Goal: Task Accomplishment & Management: Use online tool/utility

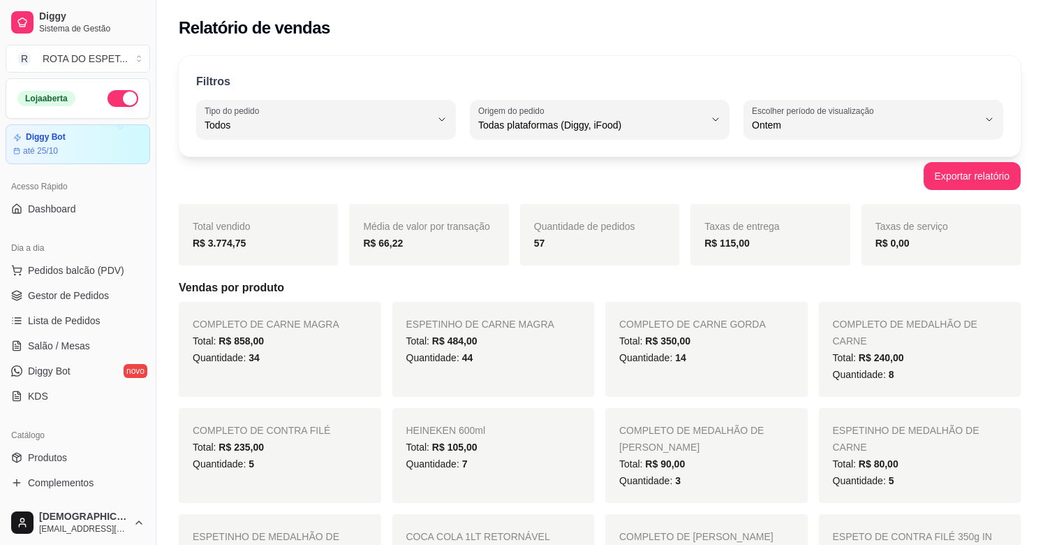
select select "ALL"
select select "1"
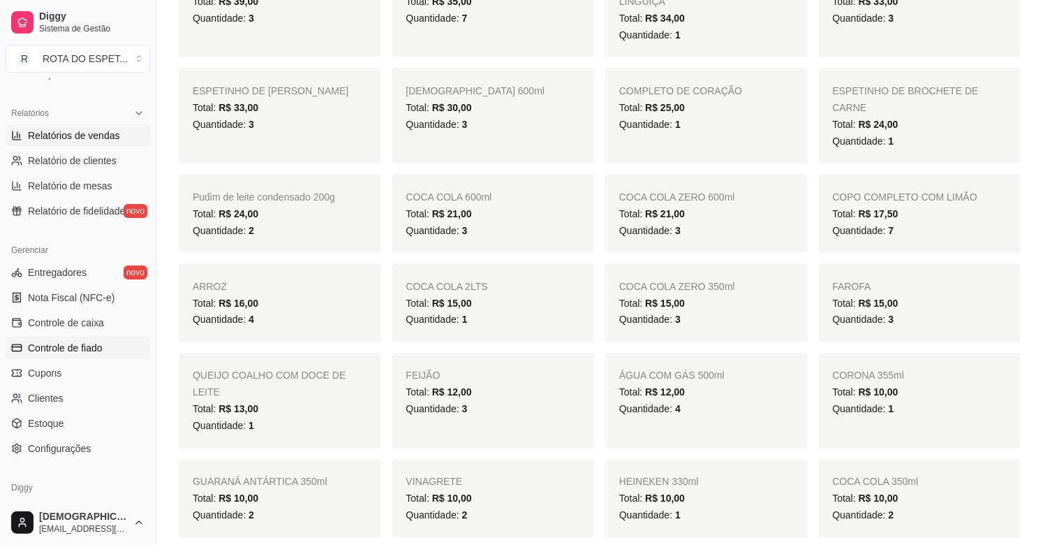
scroll to position [459, 0]
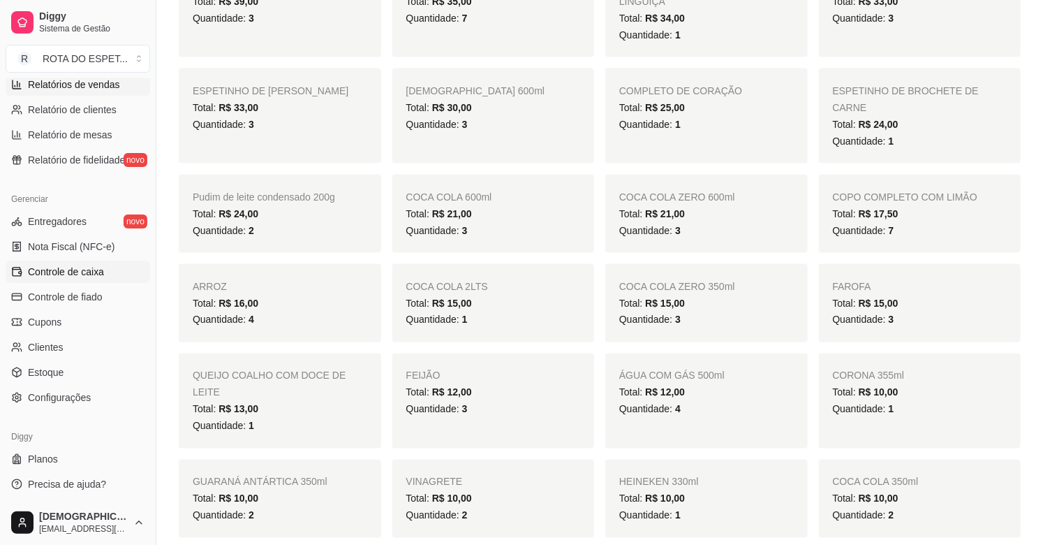
click at [82, 272] on span "Controle de caixa" at bounding box center [66, 272] width 76 height 14
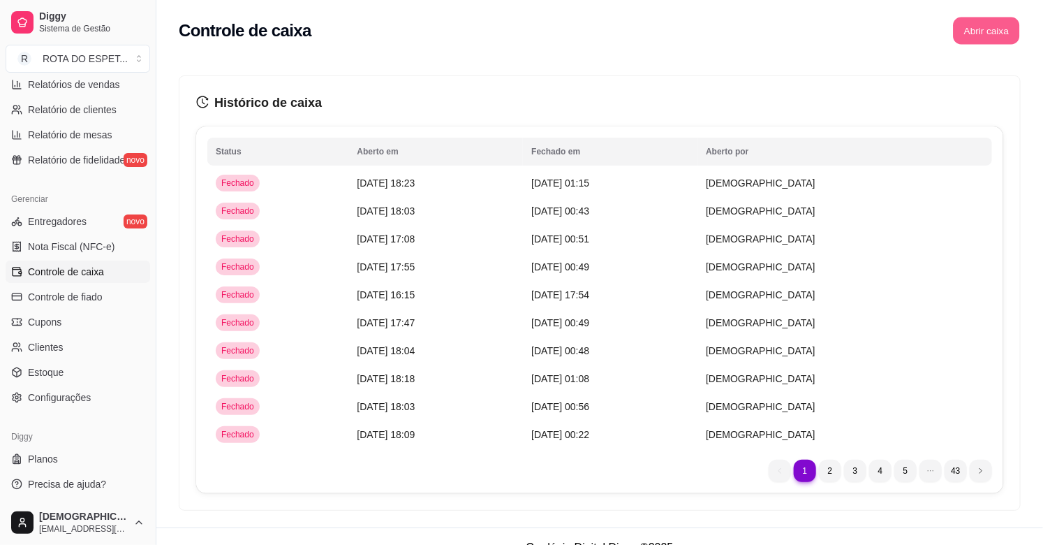
click at [1000, 35] on button "Abrir caixa" at bounding box center [986, 30] width 66 height 27
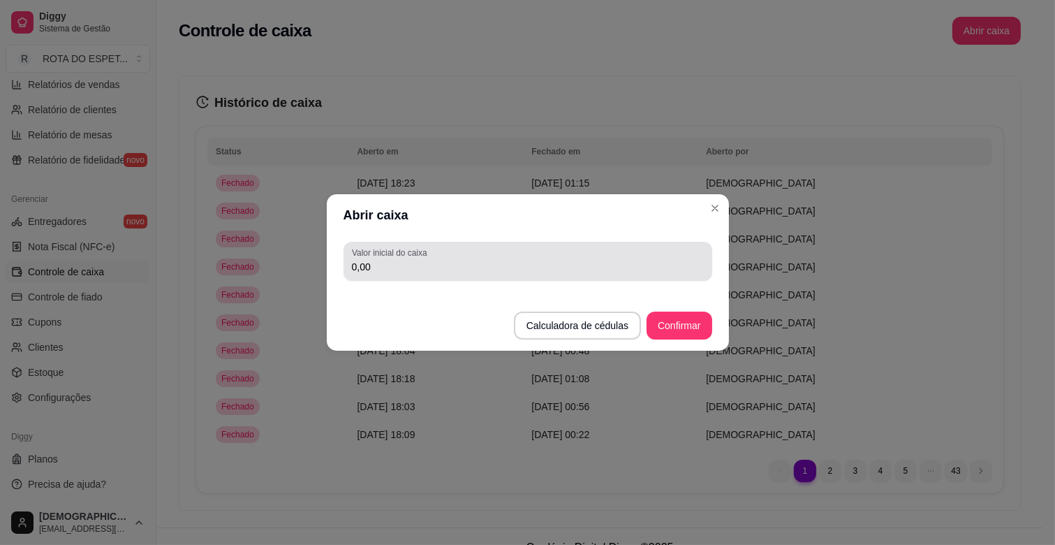
click at [445, 270] on input "0,00" at bounding box center [528, 267] width 352 height 14
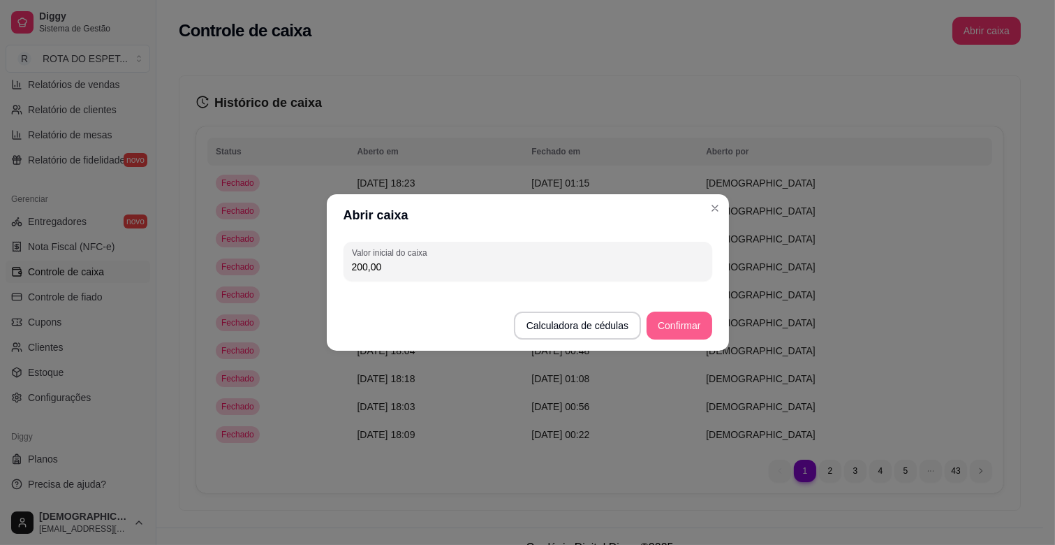
type input "200,00"
click at [687, 324] on button "Confirmar" at bounding box center [679, 325] width 65 height 28
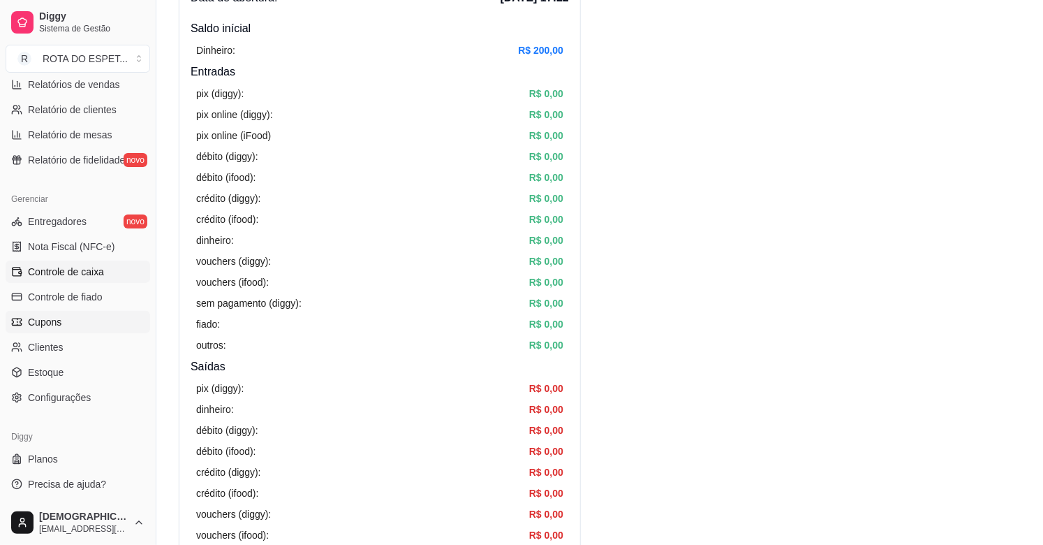
scroll to position [155, 0]
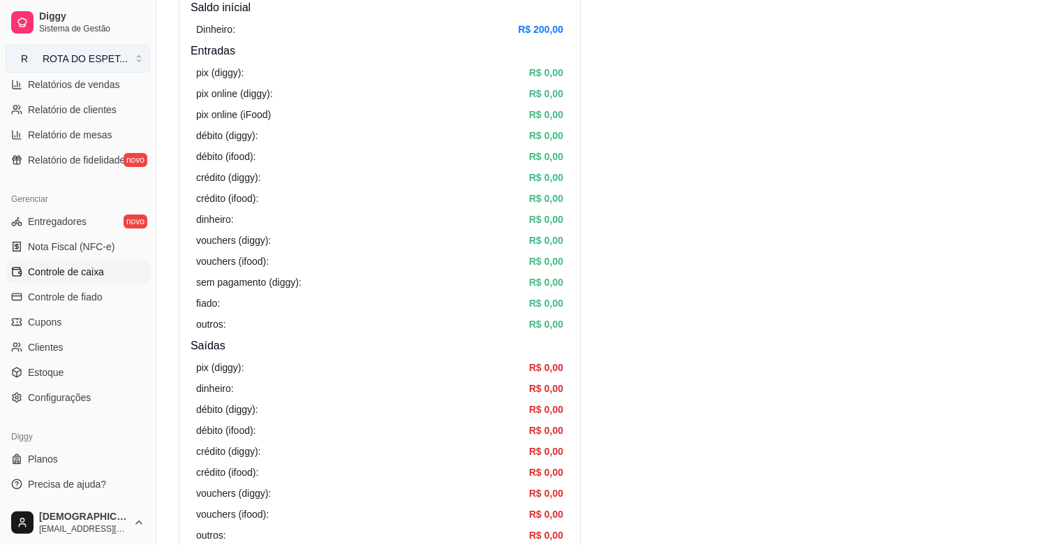
click at [93, 72] on button "R ROTA DO ESPET ..." at bounding box center [78, 59] width 145 height 28
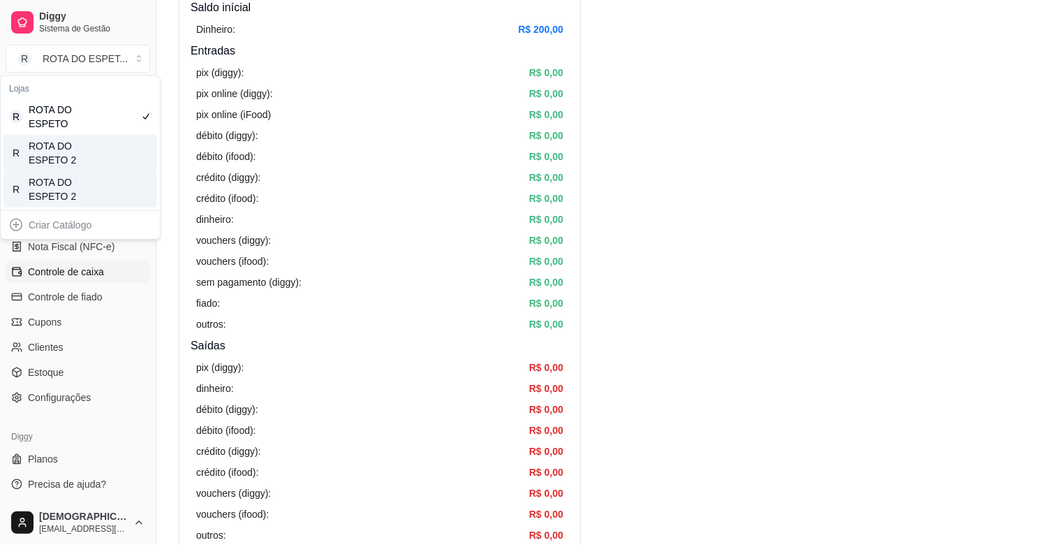
click at [457, 214] on div "dinheiro: R$ 0,00" at bounding box center [379, 219] width 367 height 15
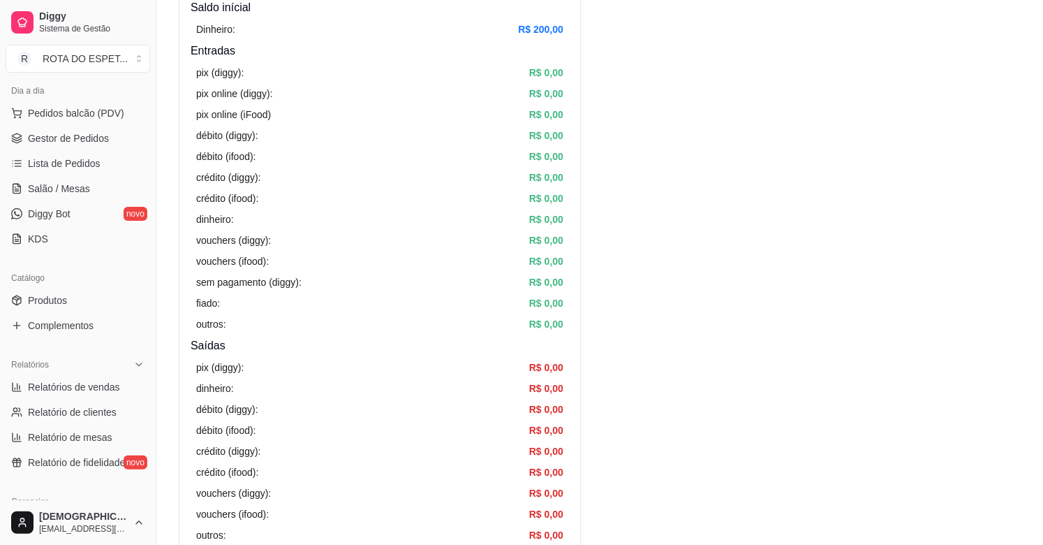
scroll to position [72, 0]
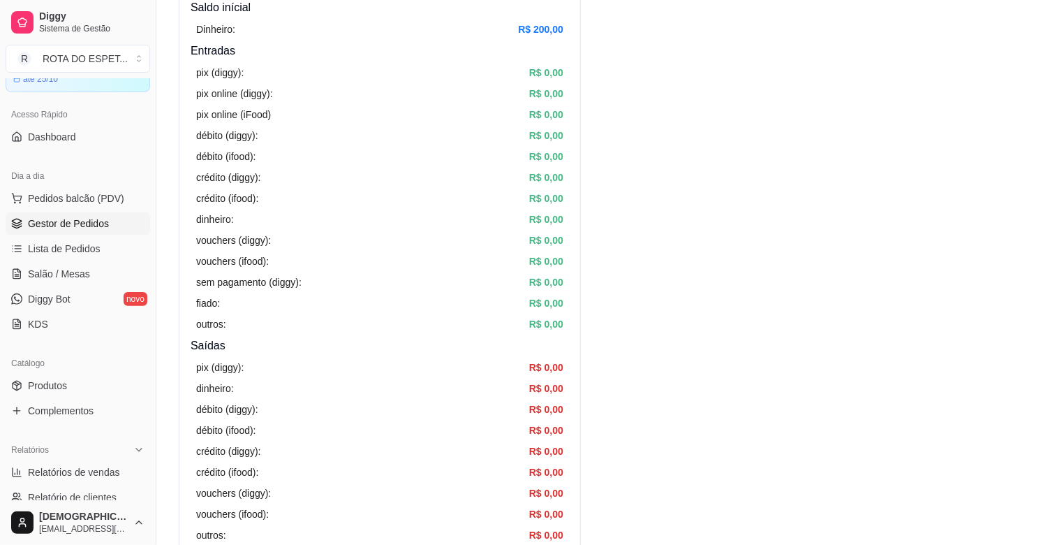
click at [73, 226] on span "Gestor de Pedidos" at bounding box center [68, 223] width 81 height 14
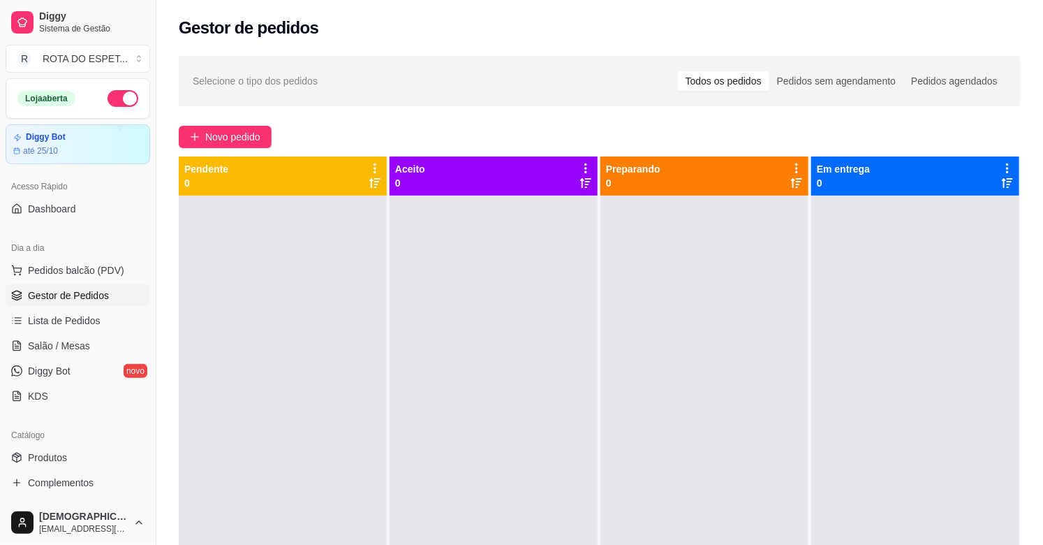
scroll to position [369, 0]
